Goal: Check status: Check status

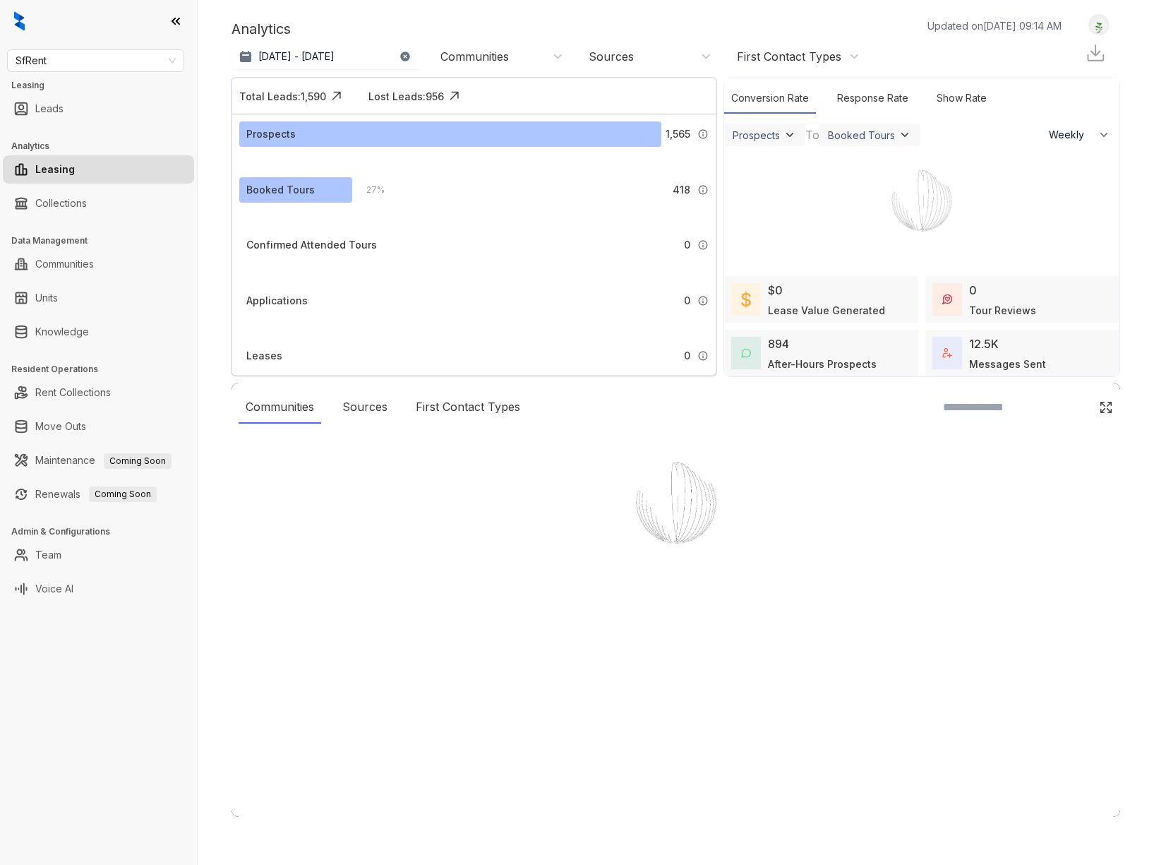
select select "******"
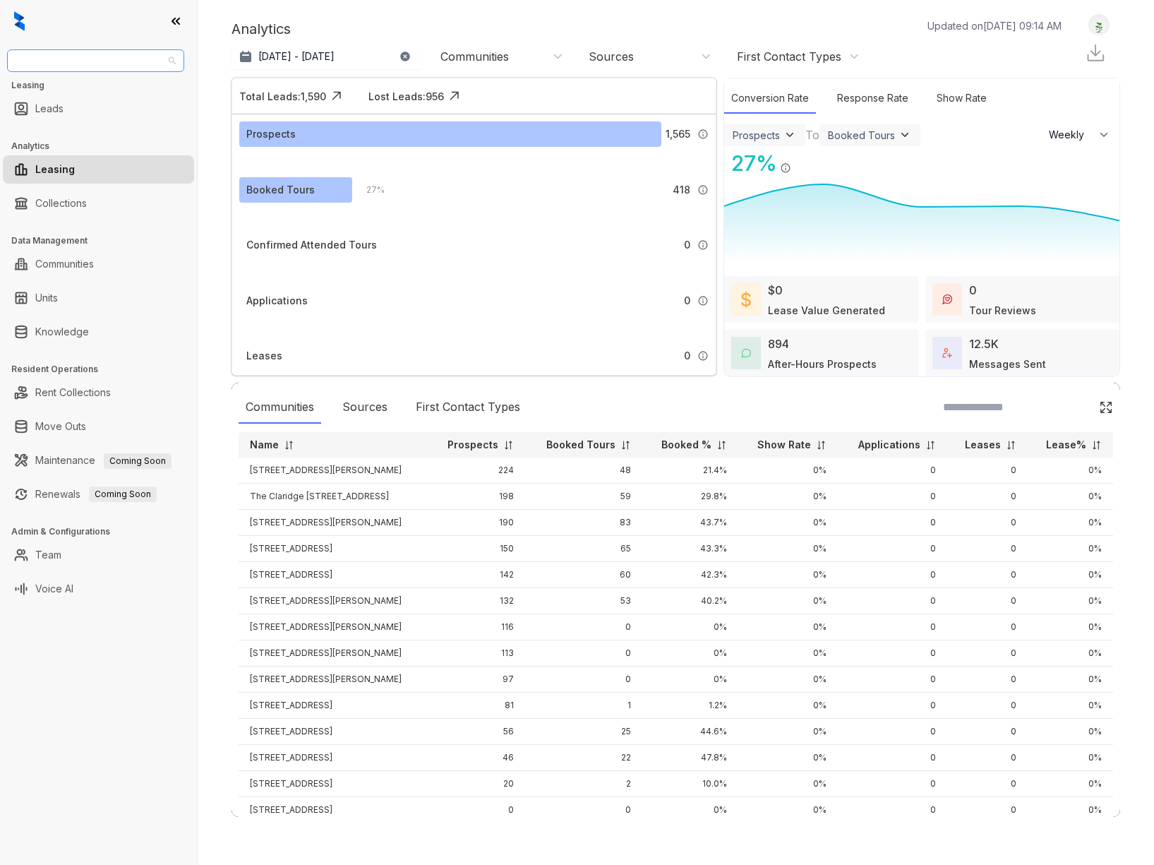
click at [167, 61] on span "SfRent" at bounding box center [96, 60] width 160 height 21
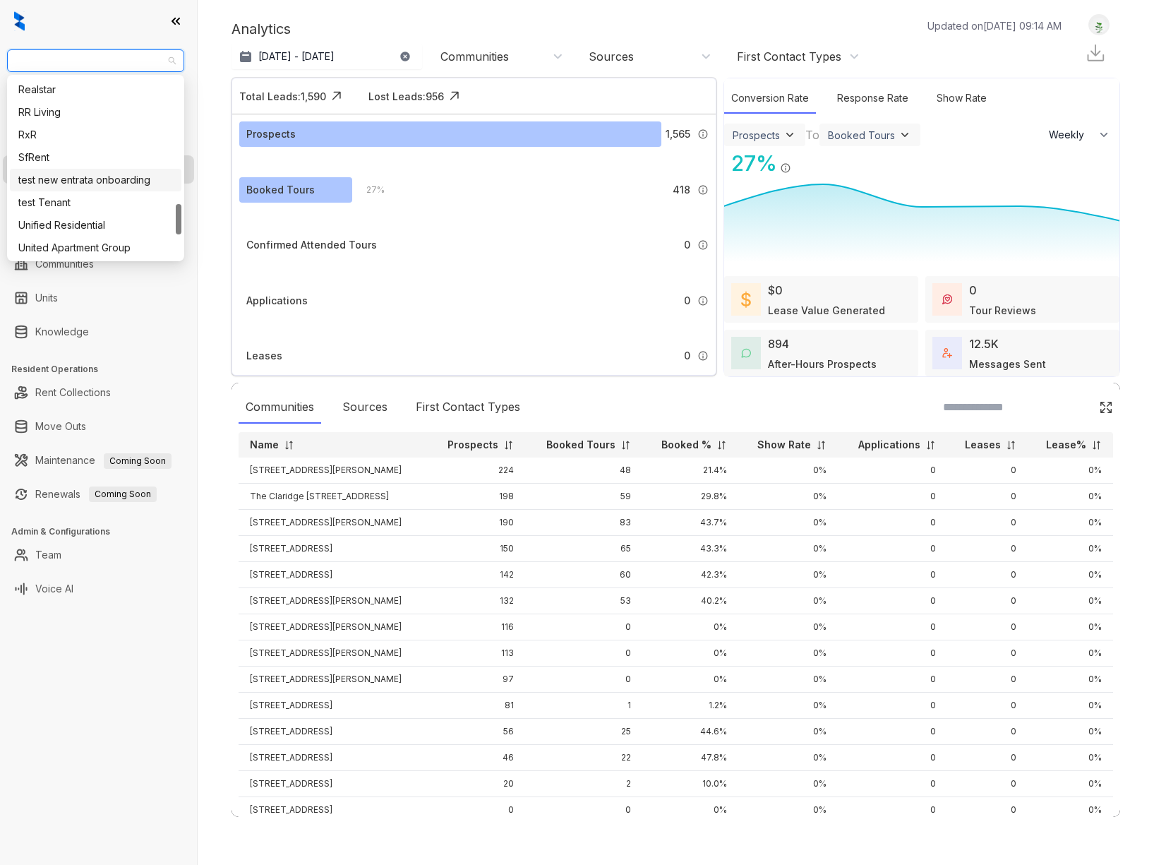
scroll to position [738, 0]
click at [96, 116] on div "RR Living" at bounding box center [95, 119] width 155 height 16
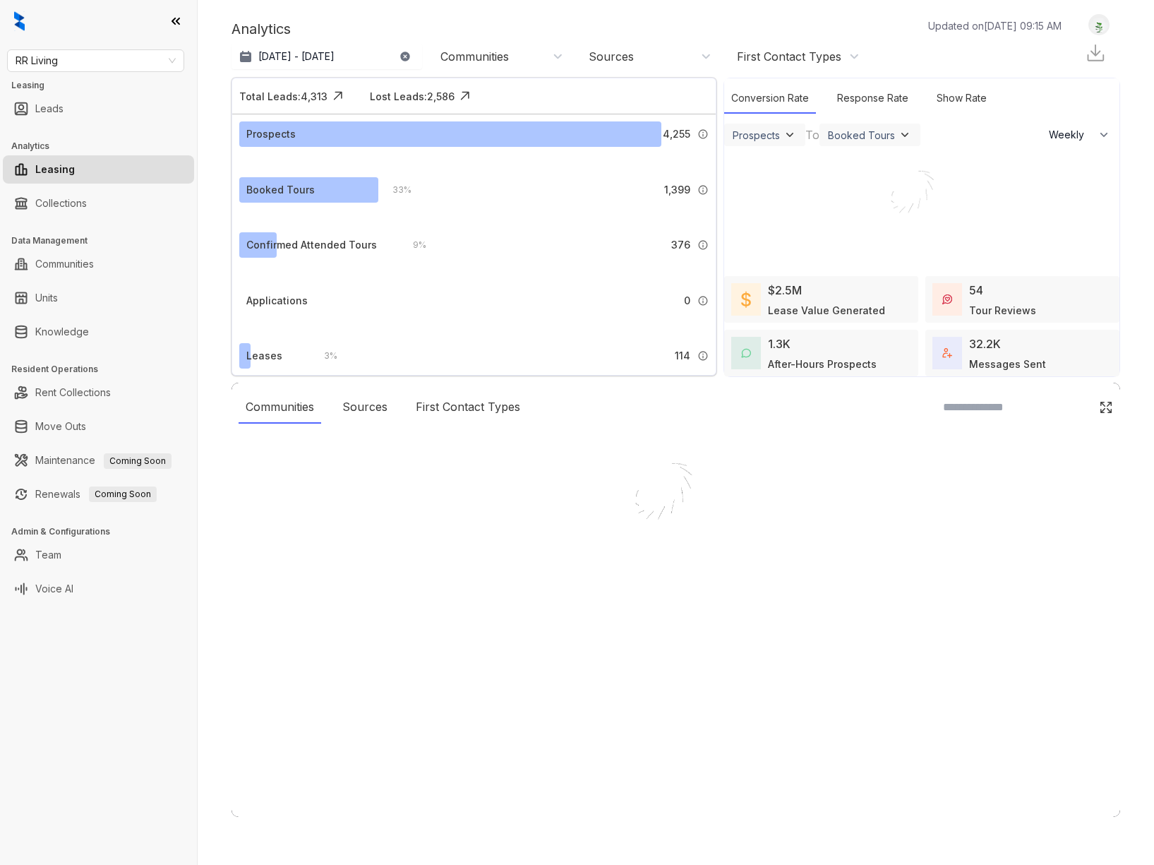
select select "******"
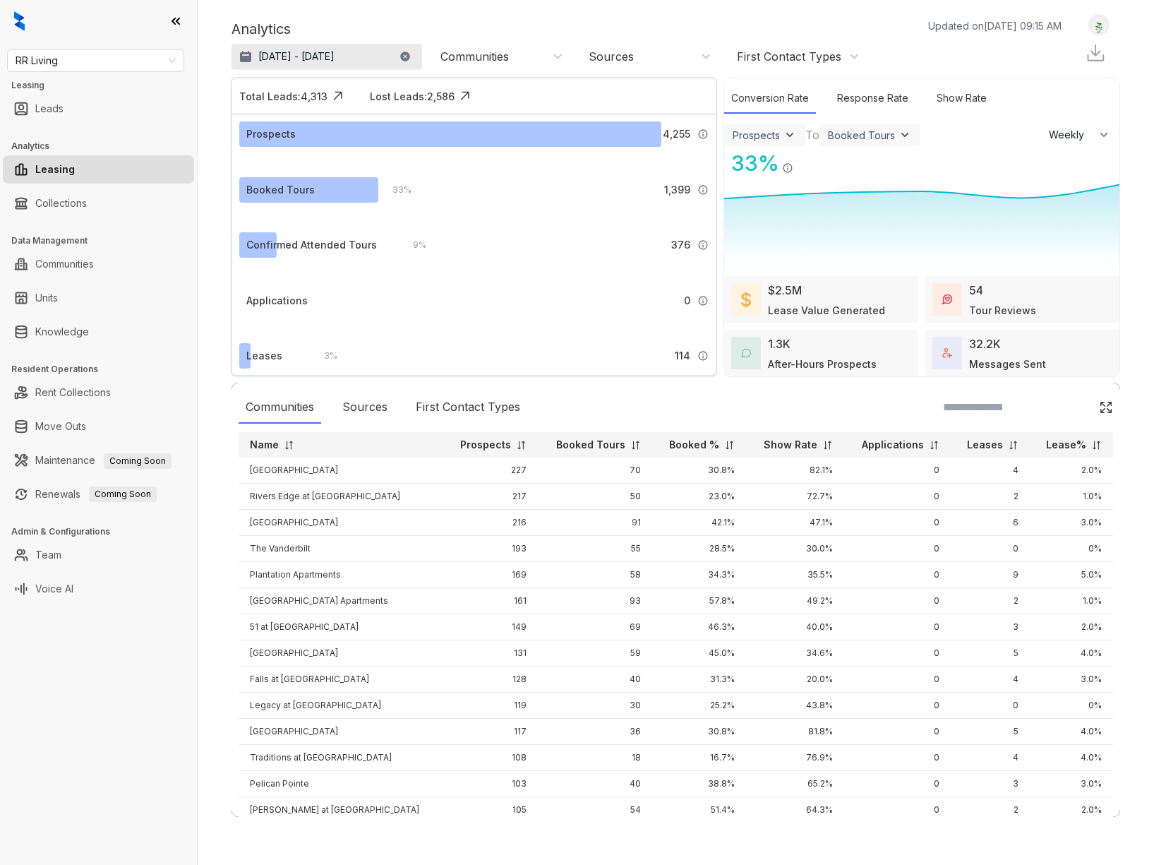
click at [285, 57] on p "[DATE] - [DATE]" at bounding box center [296, 56] width 76 height 14
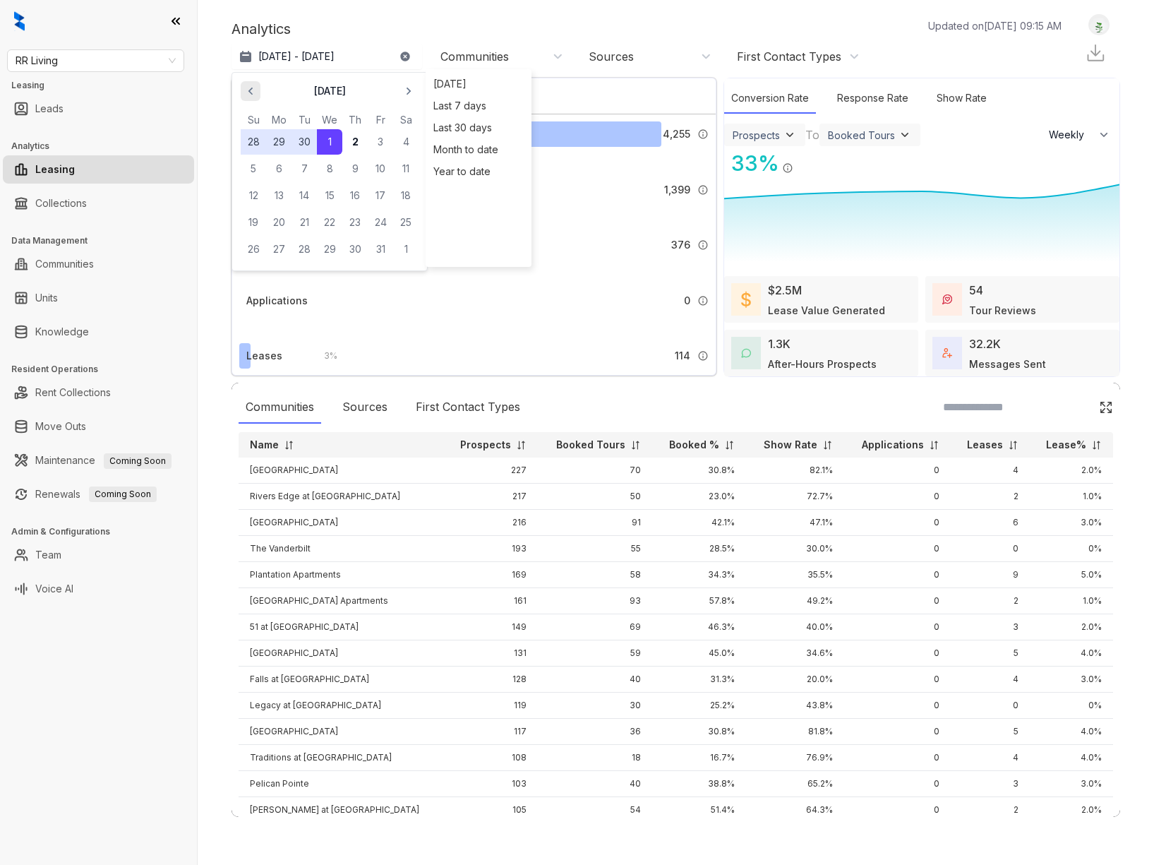
click at [249, 95] on icon "button" at bounding box center [251, 91] width 14 height 14
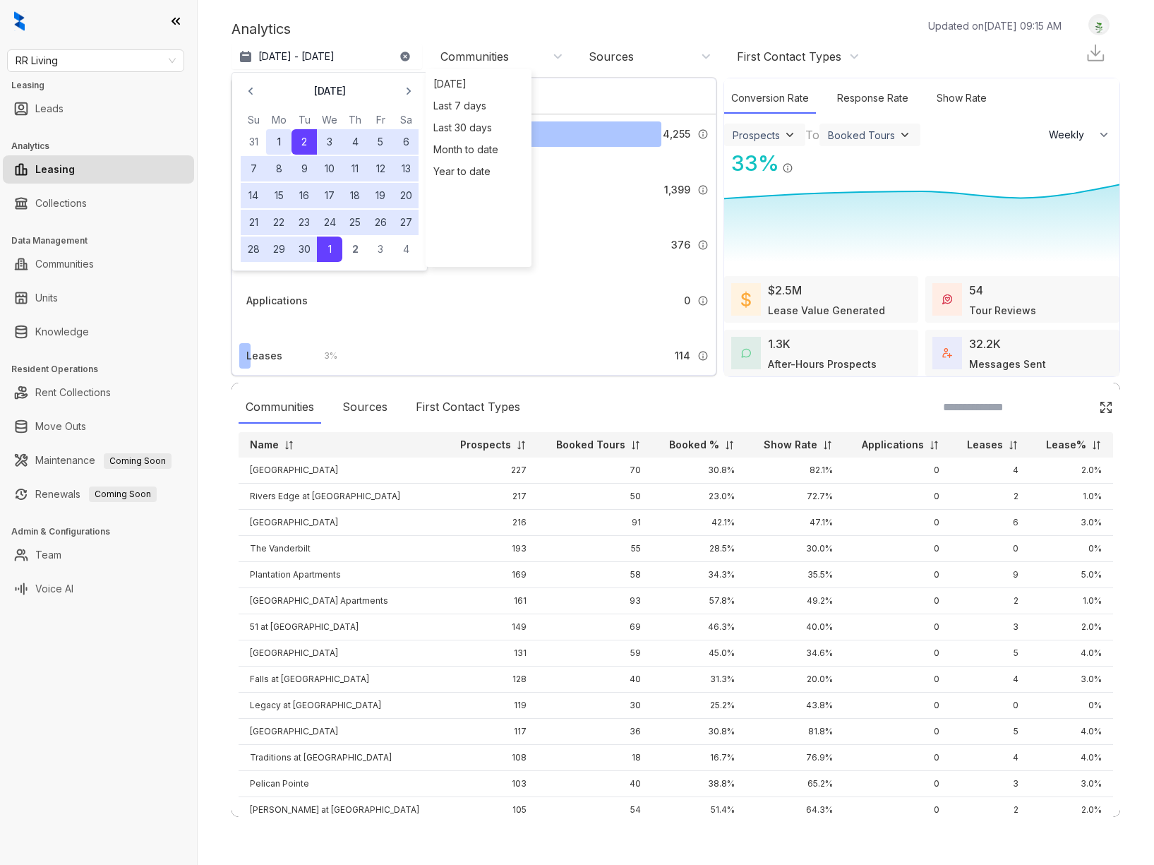
click at [277, 146] on button "1" at bounding box center [278, 141] width 25 height 25
click at [311, 248] on button "30" at bounding box center [304, 248] width 25 height 25
click at [467, 18] on div "Analytics Updated on Oct 02, 2025, 09:15 AM" at bounding box center [654, 28] width 844 height 21
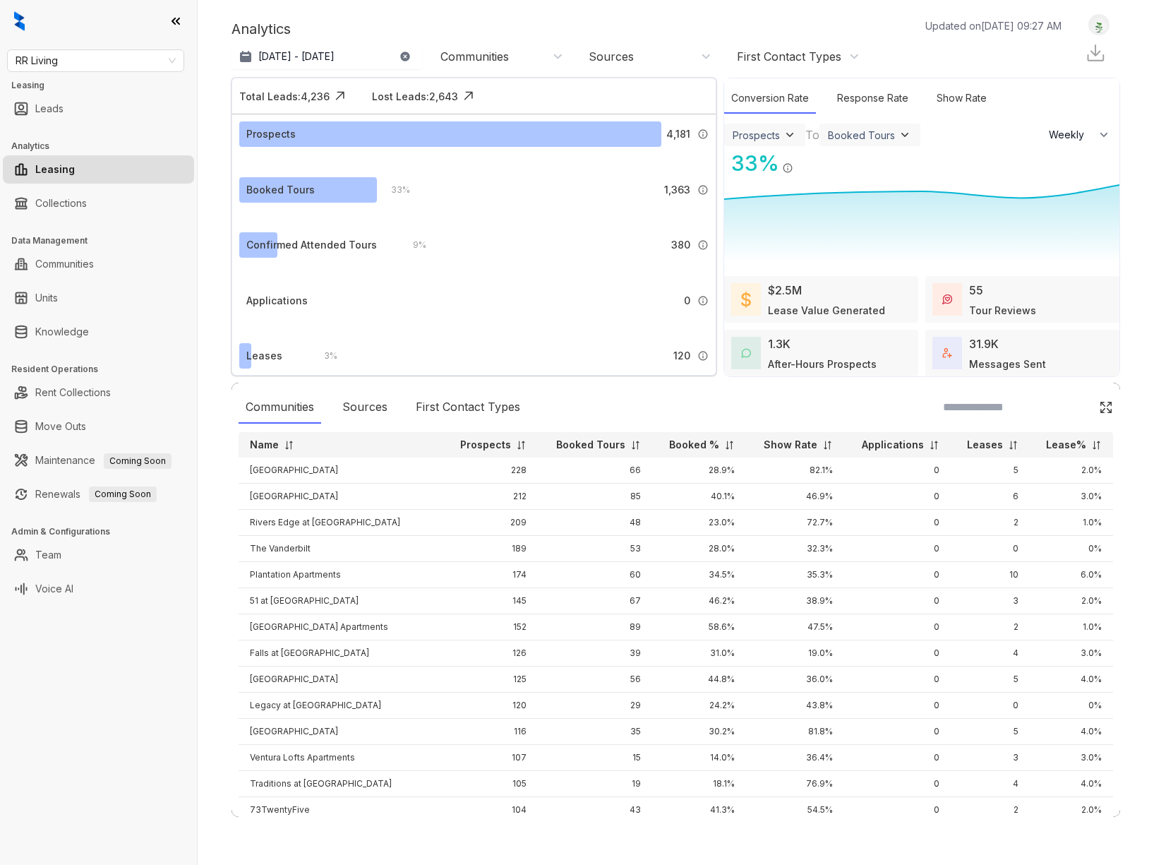
click at [1098, 52] on img at bounding box center [1095, 52] width 21 height 21
click at [1139, 56] on div "Analytics Updated on Oct 02, 2025, 09:27 AM Sep 1 - 30, 2025 Today Last 7 days …" at bounding box center [676, 432] width 957 height 865
click at [167, 61] on span "RR Living" at bounding box center [96, 60] width 160 height 21
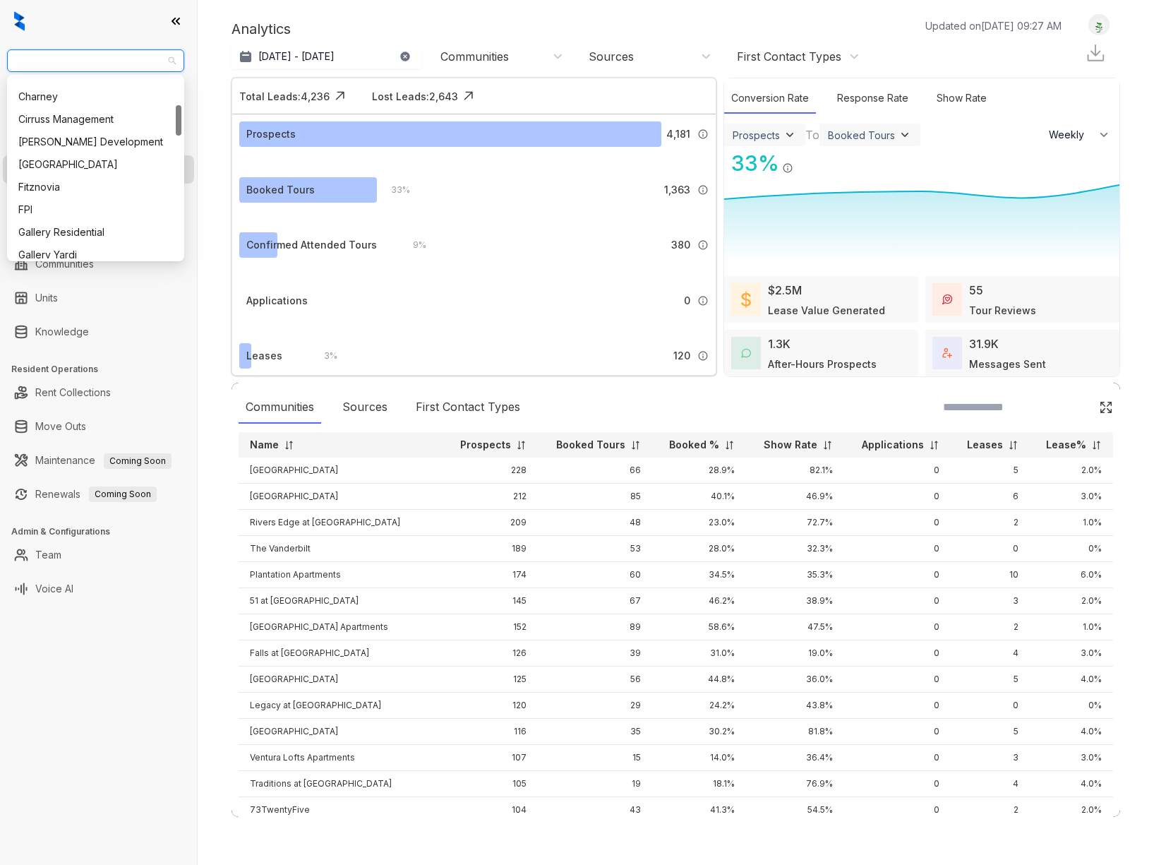
scroll to position [160, 0]
click at [78, 125] on div "[PERSON_NAME] Development" at bounding box center [95, 133] width 155 height 16
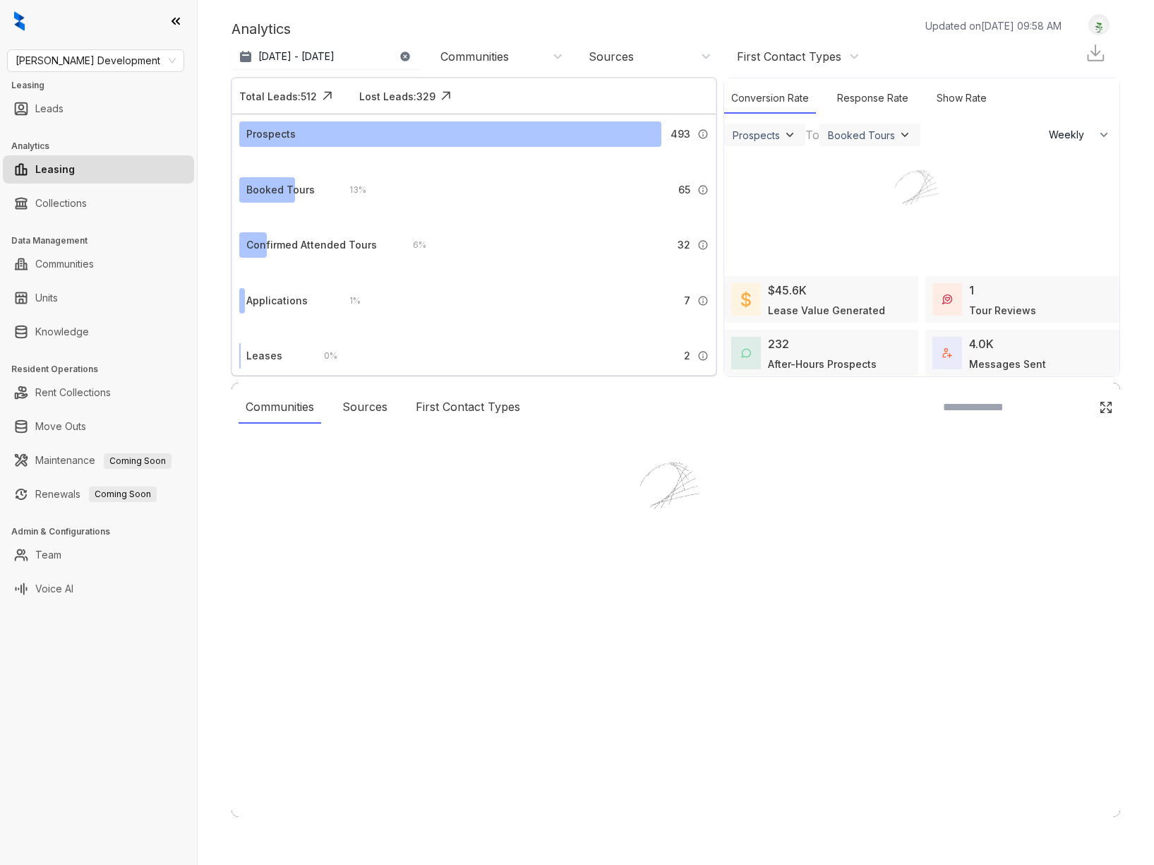
select select "******"
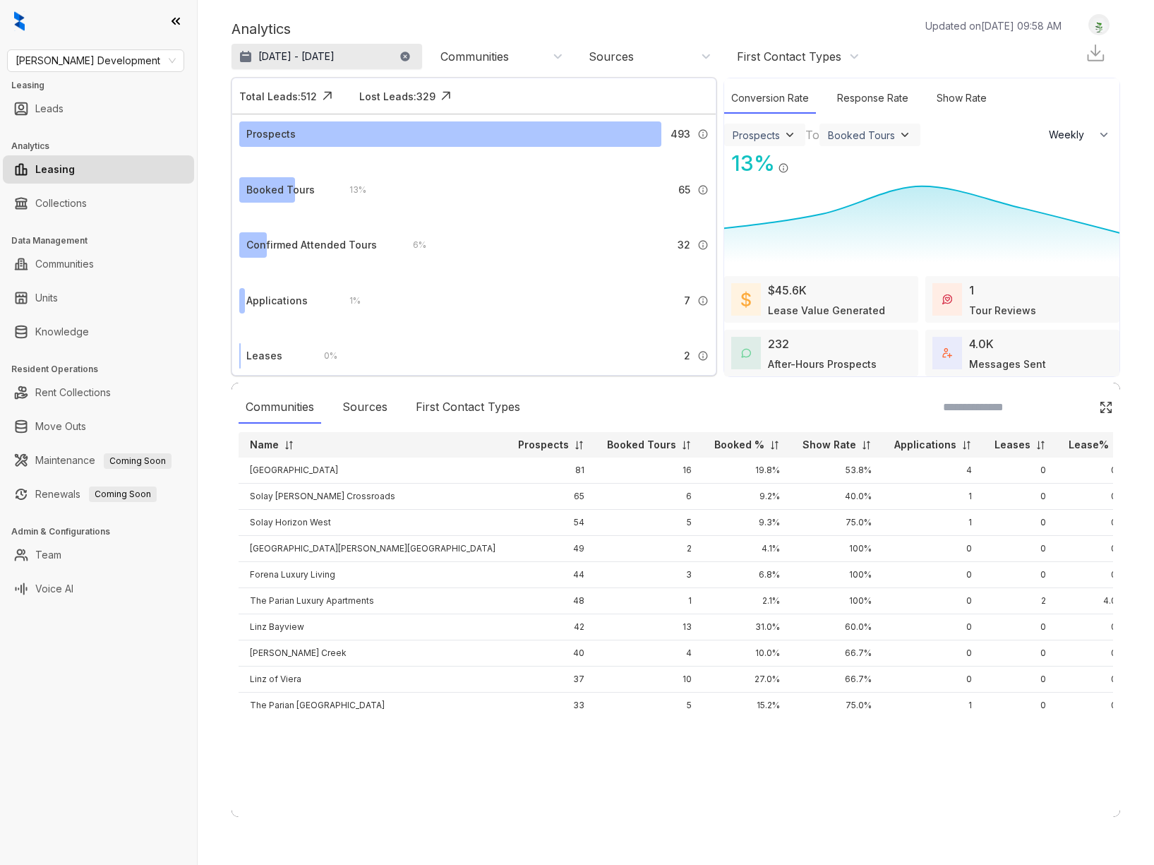
click at [273, 57] on p "[DATE] - [DATE]" at bounding box center [296, 56] width 76 height 14
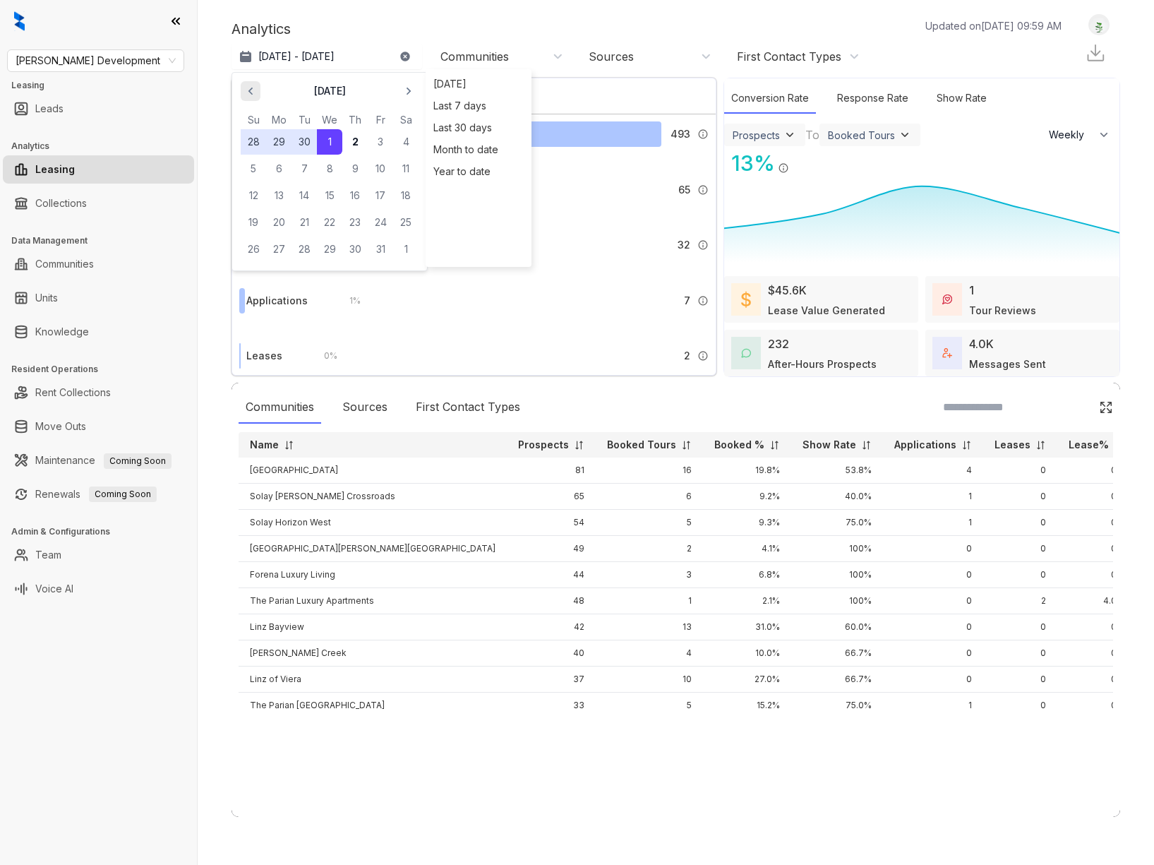
click at [253, 92] on icon "button" at bounding box center [251, 91] width 14 height 14
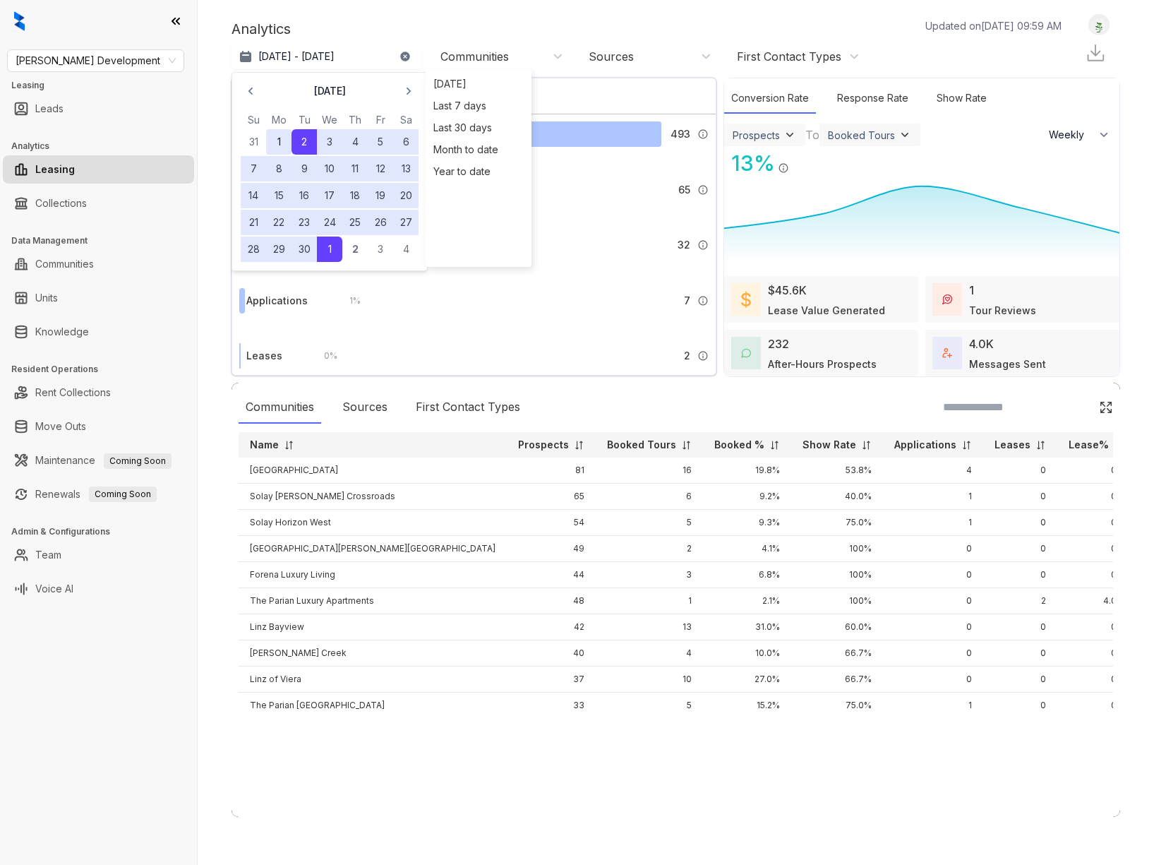
click at [273, 142] on button "1" at bounding box center [278, 141] width 25 height 25
click at [309, 251] on button "30" at bounding box center [304, 248] width 25 height 25
click at [431, 14] on div "Analytics Updated on Oct 02, 2025, 09:59 AM Sep 1 - 30, 2025 September 2025 Su …" at bounding box center [676, 42] width 889 height 56
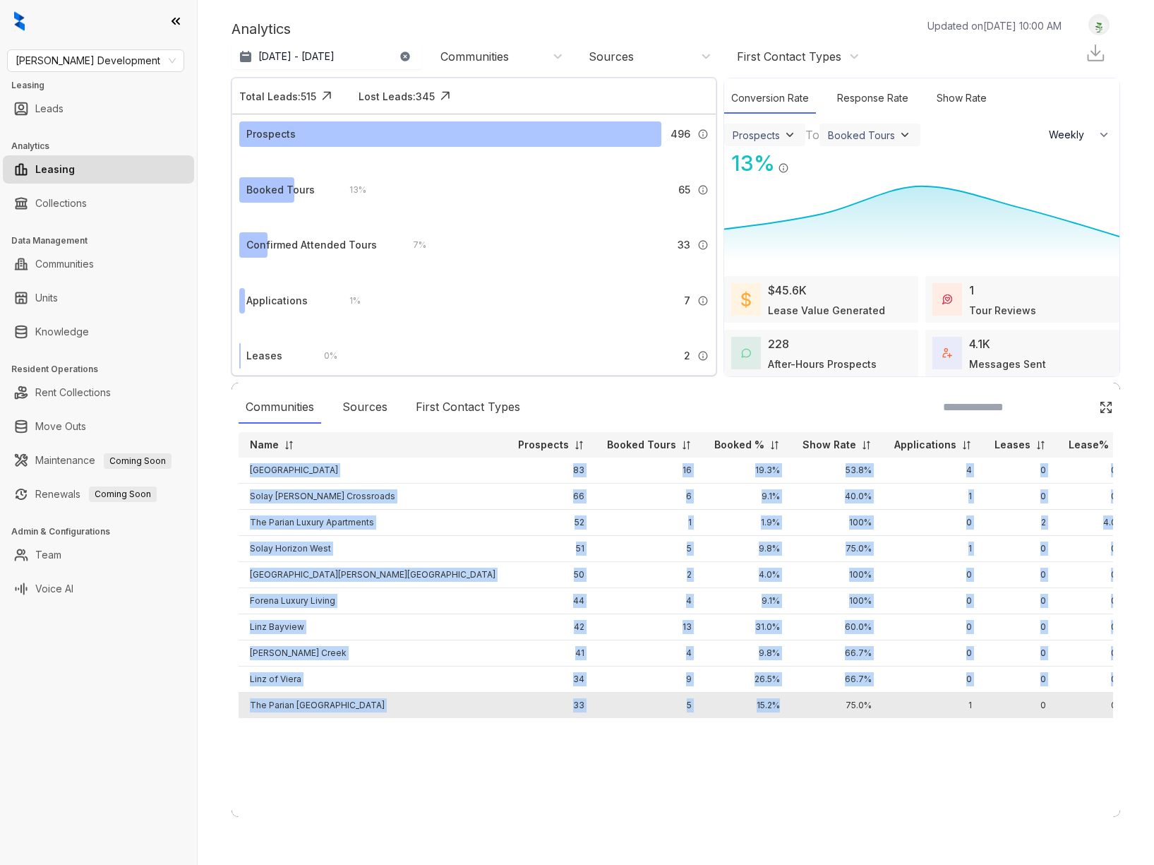
drag, startPoint x: 241, startPoint y: 469, endPoint x: 628, endPoint y: 713, distance: 457.2
click at [628, 713] on tbody "Mio District West 83 16 19.3% 53.8% 4 0 0% Solay Carnes Crossroads 66 6 9.1% 40…" at bounding box center [687, 587] width 897 height 261
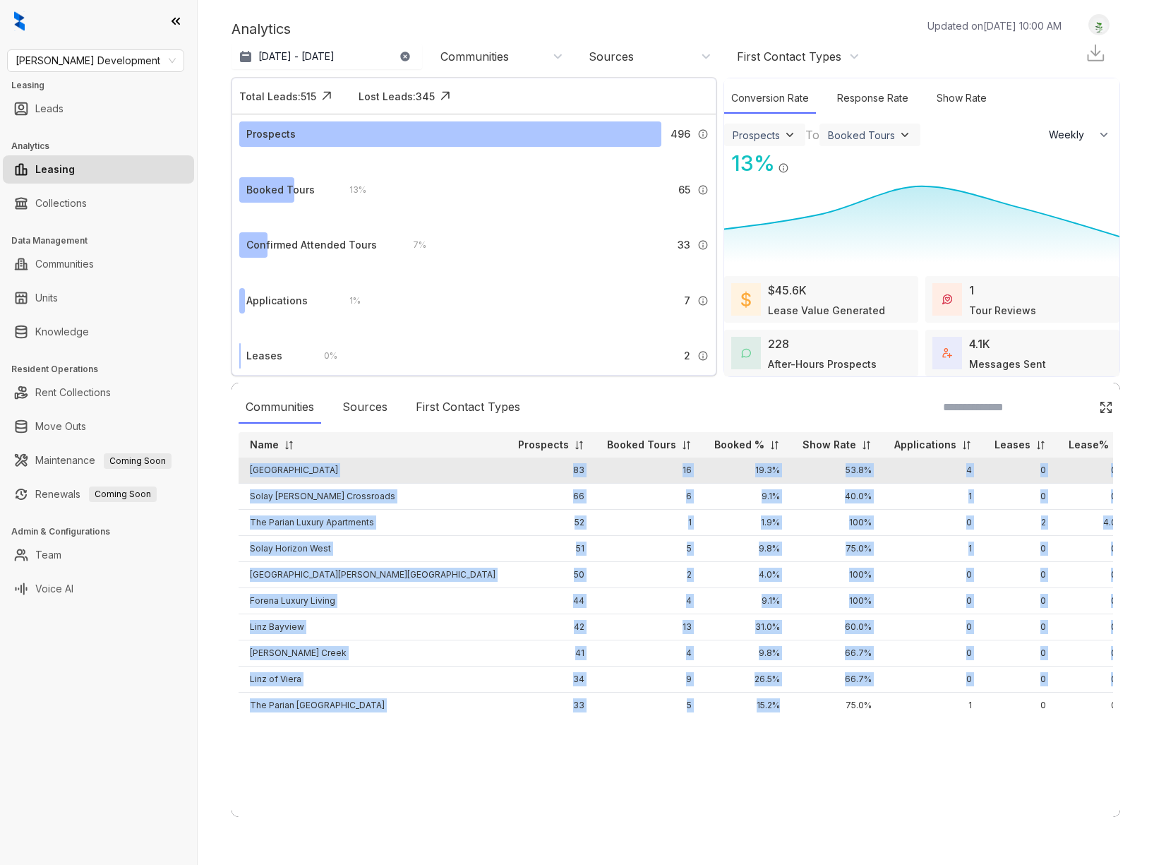
copy tbody "Mio District West 83 16 19.3% 53.8% 4 0 0% Solay Carnes Crossroads 66 6 9.1% 40…"
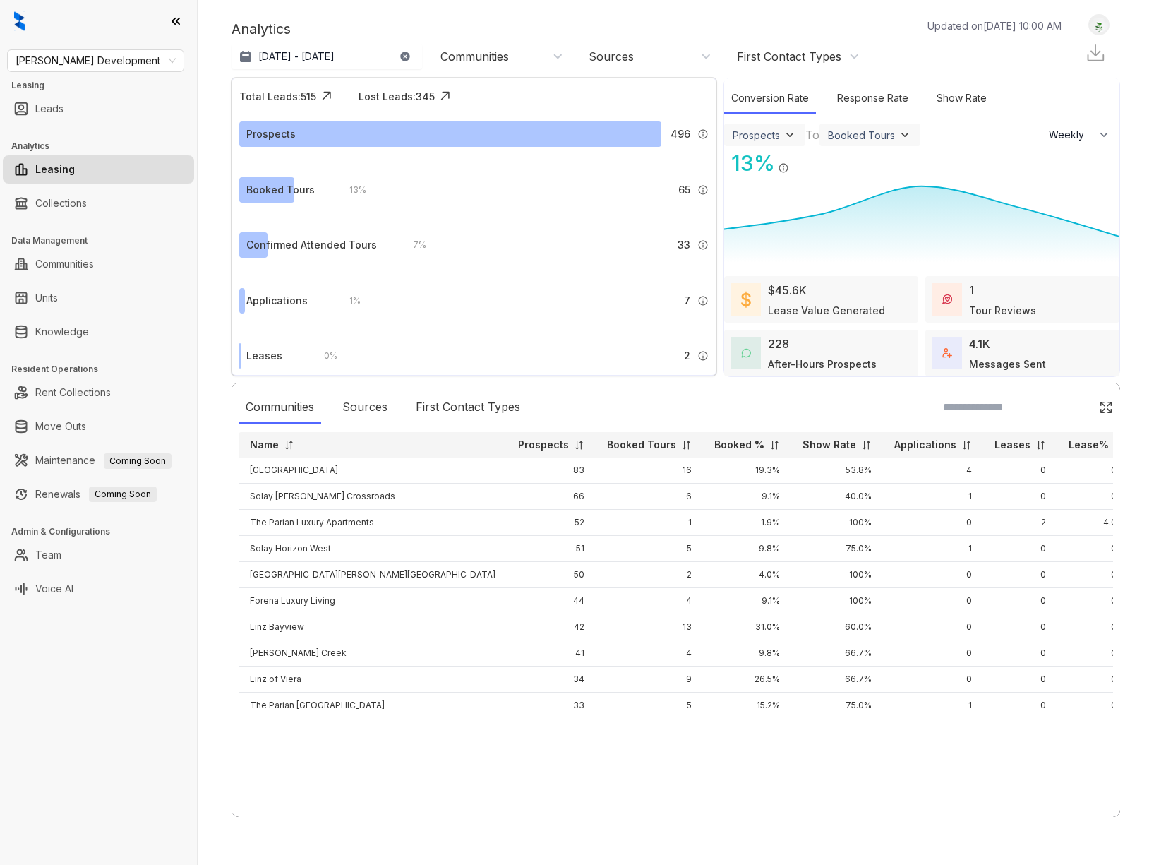
click at [650, 393] on div "Communities Sources First Contact Types" at bounding box center [676, 407] width 875 height 32
click at [368, 404] on div "Sources" at bounding box center [364, 407] width 59 height 32
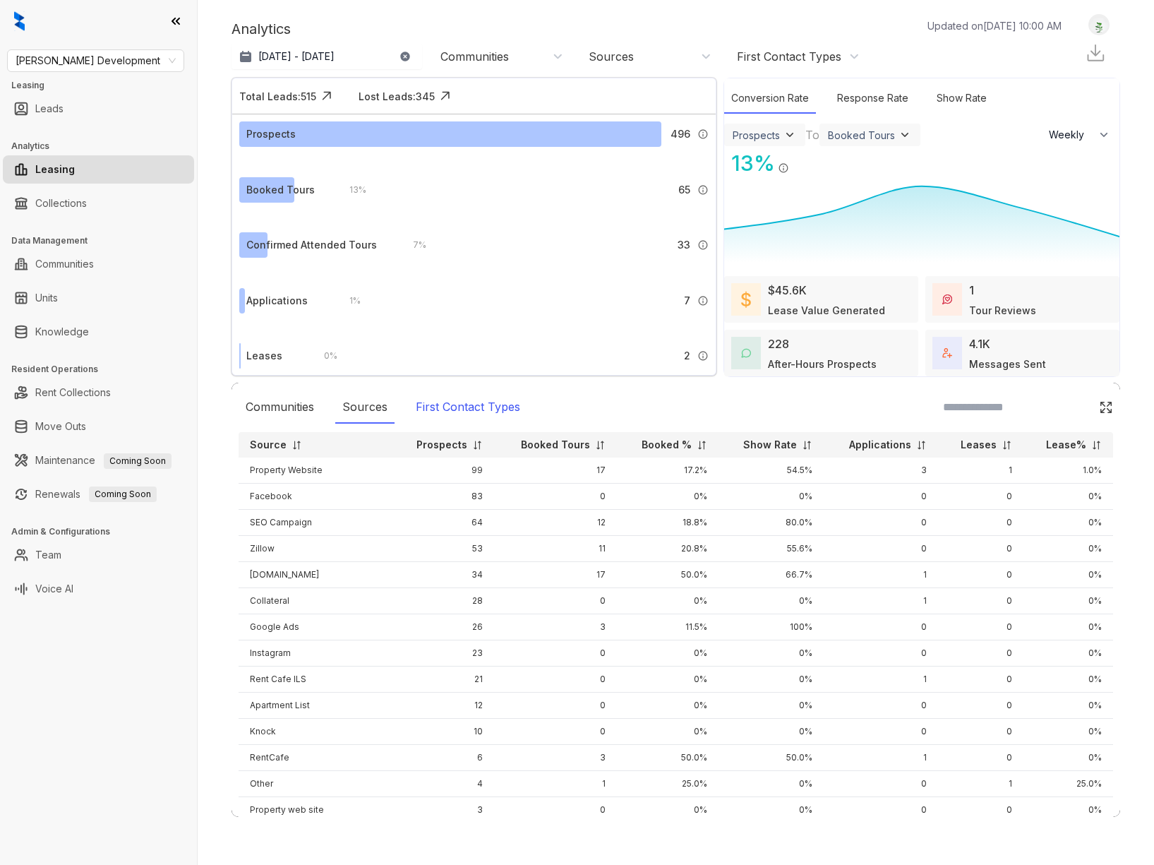
click at [457, 398] on div "First Contact Types" at bounding box center [468, 407] width 119 height 32
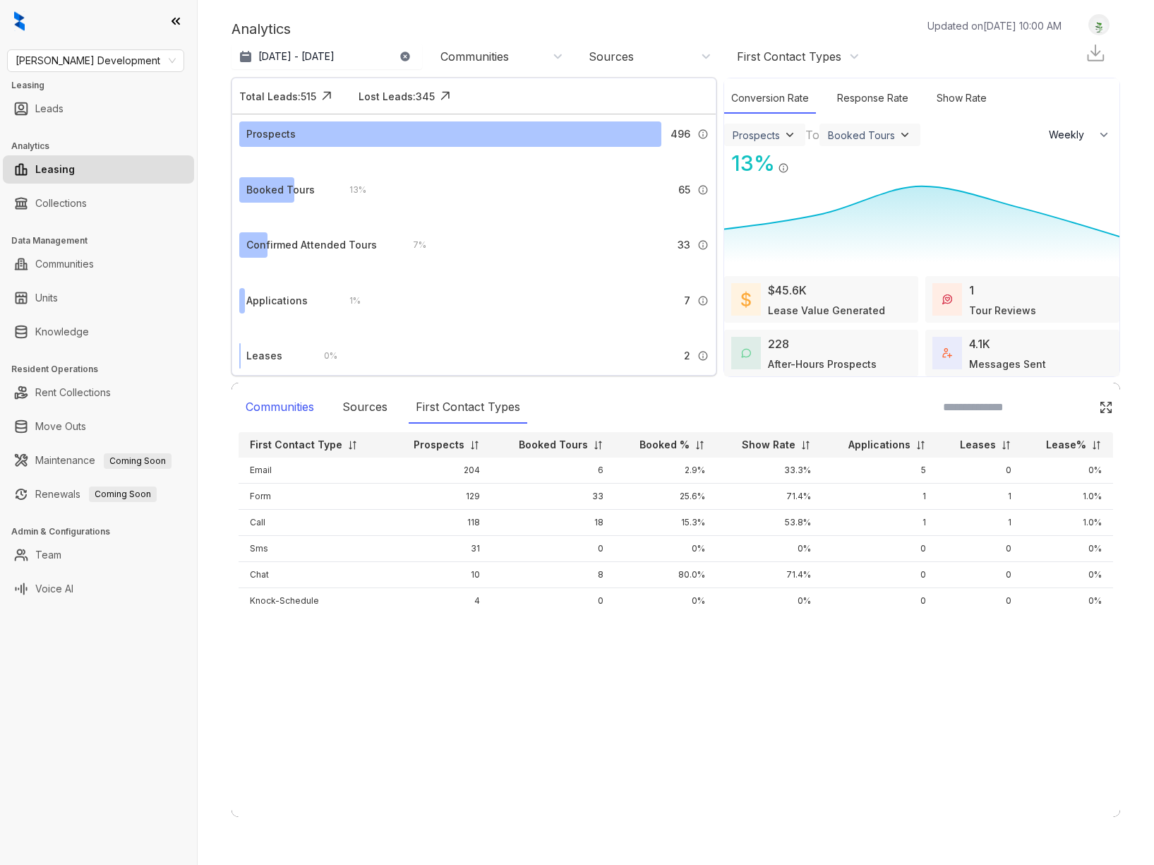
click at [263, 411] on div "Communities" at bounding box center [280, 407] width 83 height 32
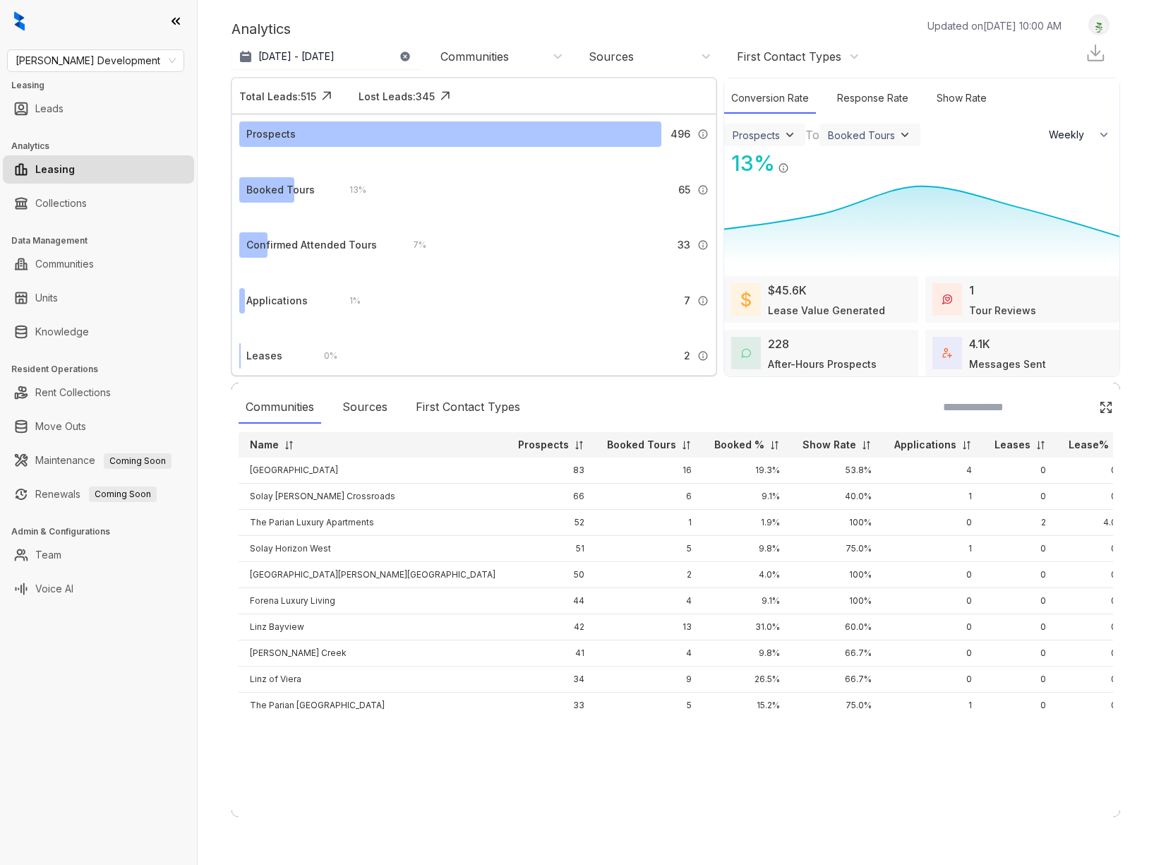
click at [621, 55] on div "Sources" at bounding box center [611, 57] width 45 height 16
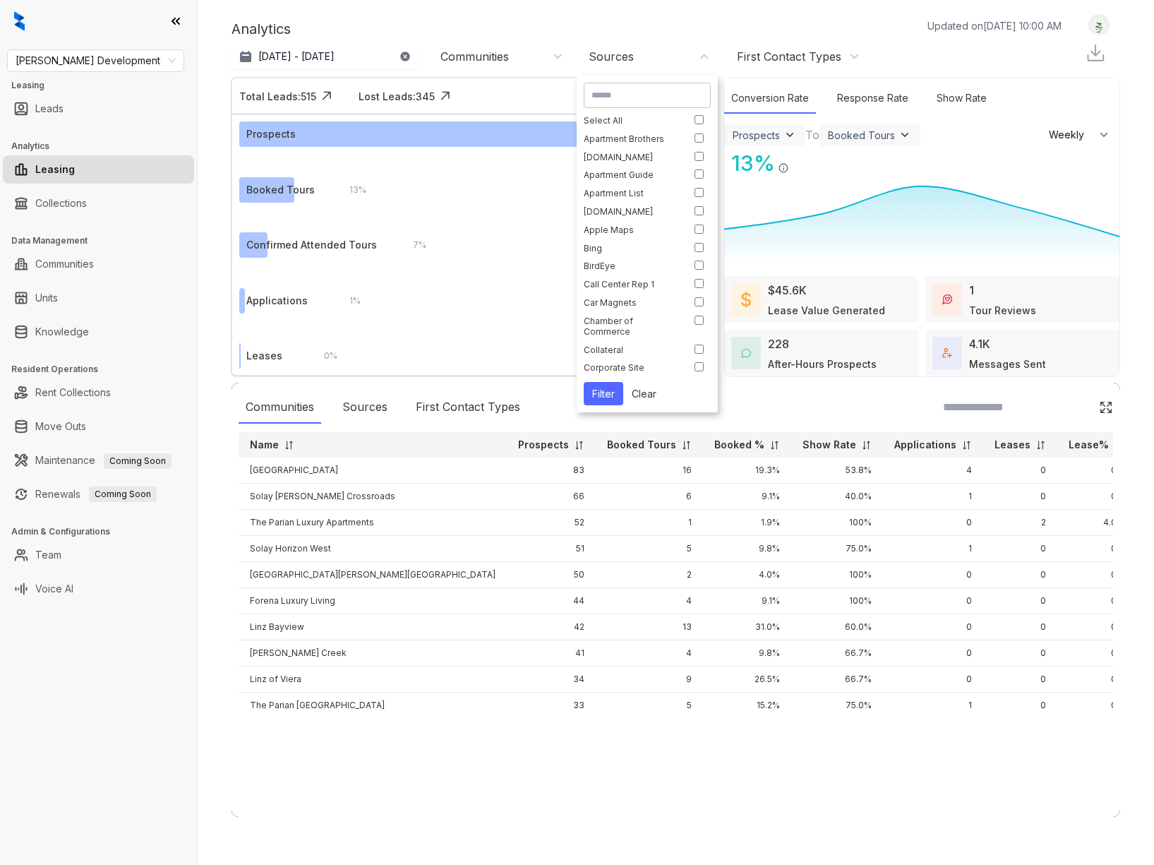
click at [750, 54] on div "First Contact Types" at bounding box center [789, 57] width 104 height 16
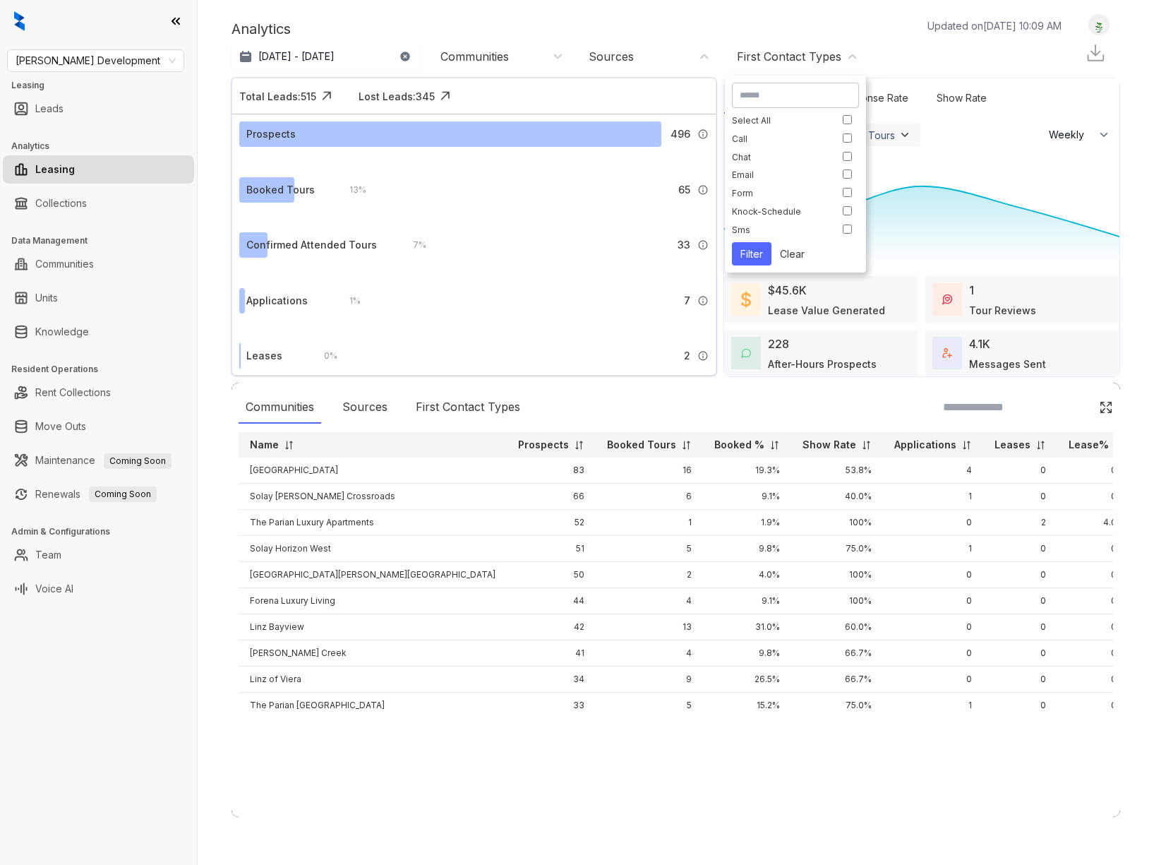
click at [1142, 594] on div "Analytics Updated on Oct 02, 2025, 10:09 AM Sep 1 - 30, 2025 Today Last 7 days …" at bounding box center [676, 432] width 957 height 865
